Goal: Navigation & Orientation: Find specific page/section

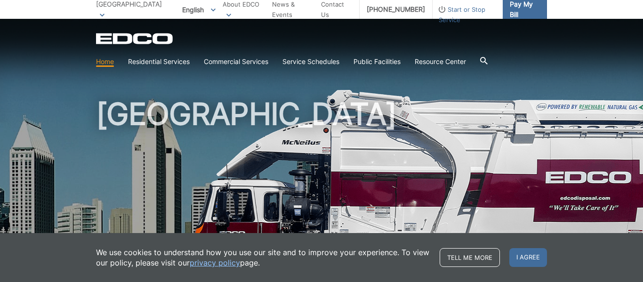
click at [511, 13] on span "Pay My Bill" at bounding box center [525, 9] width 30 height 21
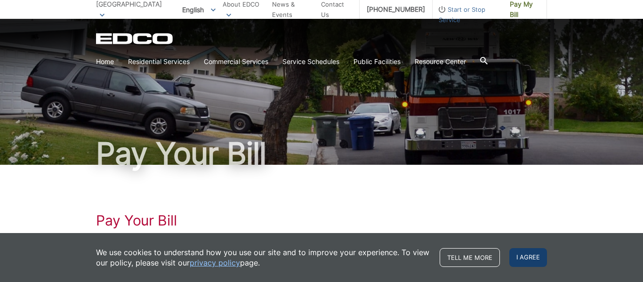
click at [535, 257] on span "I agree" at bounding box center [528, 257] width 38 height 19
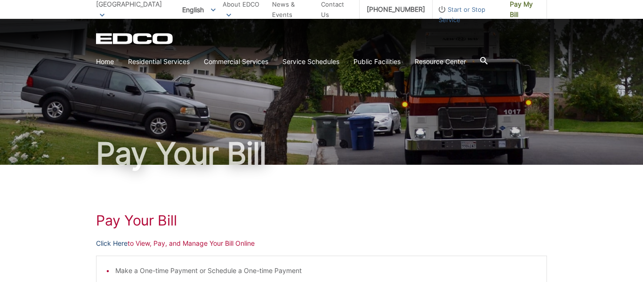
click at [114, 243] on link "Click Here" at bounding box center [112, 243] width 32 height 10
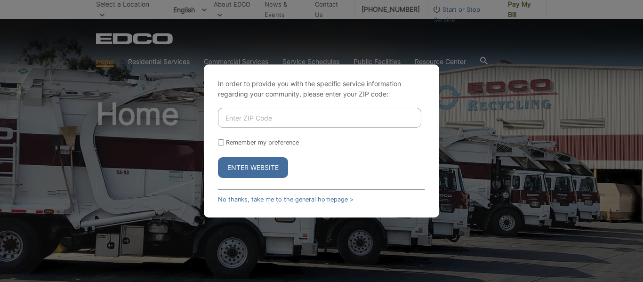
click at [245, 117] on input "Enter ZIP Code" at bounding box center [319, 118] width 203 height 20
type input "92020"
click at [270, 167] on button "Enter Website" at bounding box center [253, 167] width 70 height 21
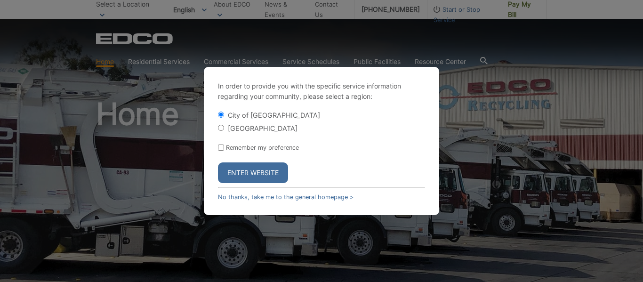
click at [270, 167] on button "Enter Website" at bounding box center [253, 172] width 70 height 21
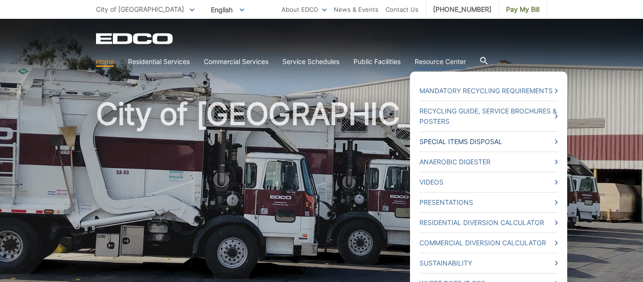
click at [489, 142] on link "Special Items Disposal" at bounding box center [488, 142] width 138 height 10
